Goal: Download file/media

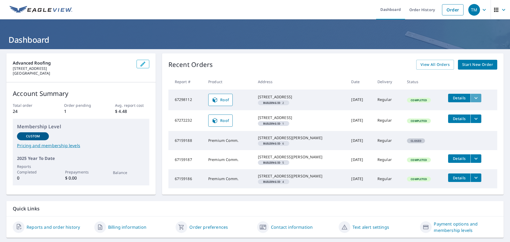
click at [472, 98] on icon "filesDropdownBtn-67298112" at bounding box center [475, 98] width 6 height 6
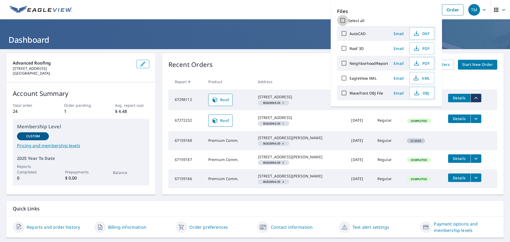
click at [344, 19] on input "Select all" at bounding box center [342, 20] width 11 height 11
checkbox input "true"
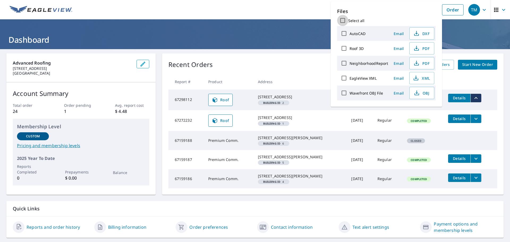
checkbox input "true"
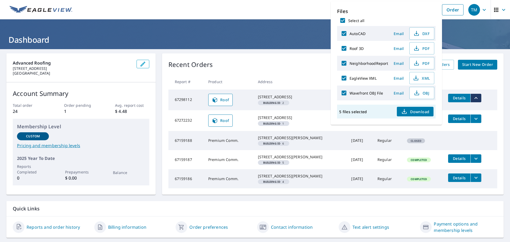
click at [419, 109] on span "Download" at bounding box center [415, 111] width 28 height 6
click at [283, 26] on header "Dashboard" at bounding box center [255, 34] width 510 height 30
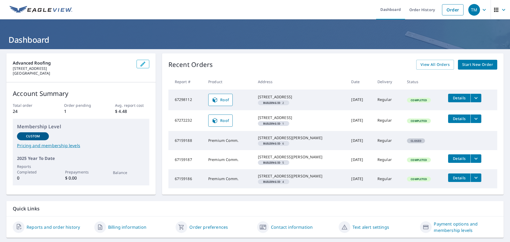
click at [472, 121] on icon "filesDropdownBtn-67272232" at bounding box center [475, 118] width 6 height 6
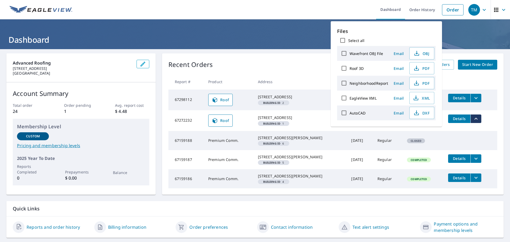
click at [343, 68] on input "Roof 3D" at bounding box center [343, 68] width 11 height 11
checkbox input "true"
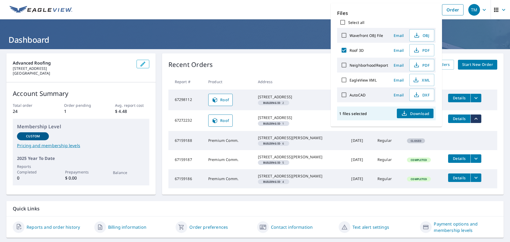
click at [343, 65] on input "NeighborhoodReport" at bounding box center [343, 64] width 11 height 11
checkbox input "true"
click at [414, 112] on span "Download" at bounding box center [415, 113] width 28 height 6
drag, startPoint x: 461, startPoint y: 31, endPoint x: 454, endPoint y: 24, distance: 10.2
click at [461, 31] on header "Dashboard" at bounding box center [255, 34] width 510 height 30
